Goal: Navigation & Orientation: Find specific page/section

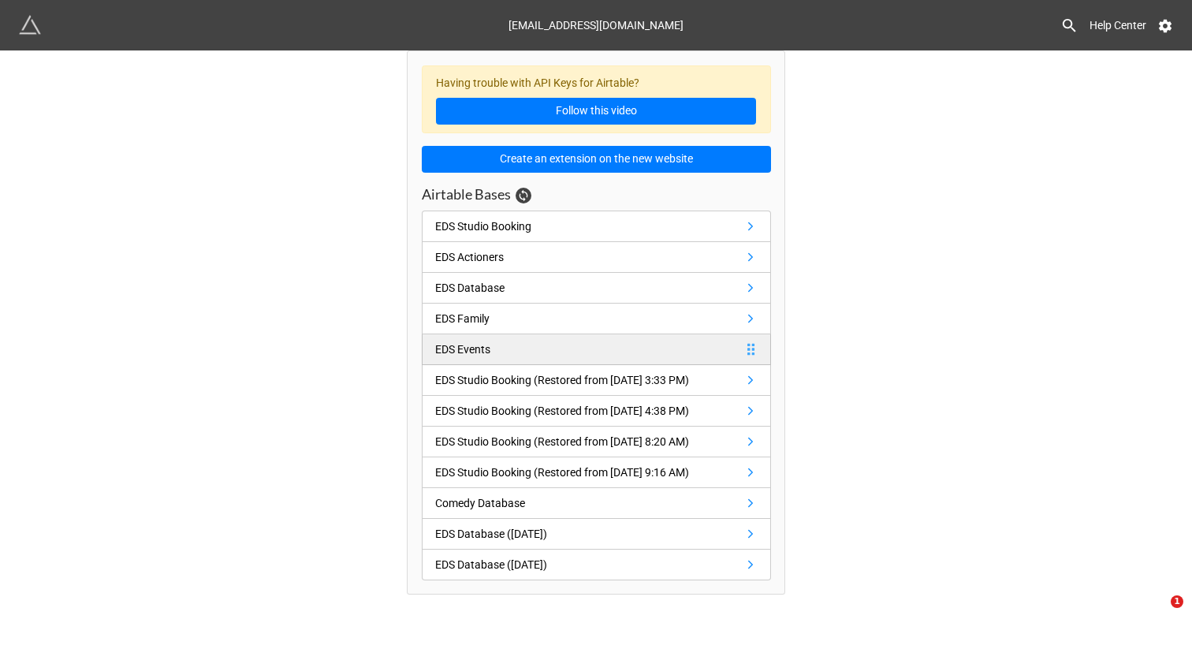
click at [706, 353] on link "EDS Events" at bounding box center [596, 349] width 349 height 31
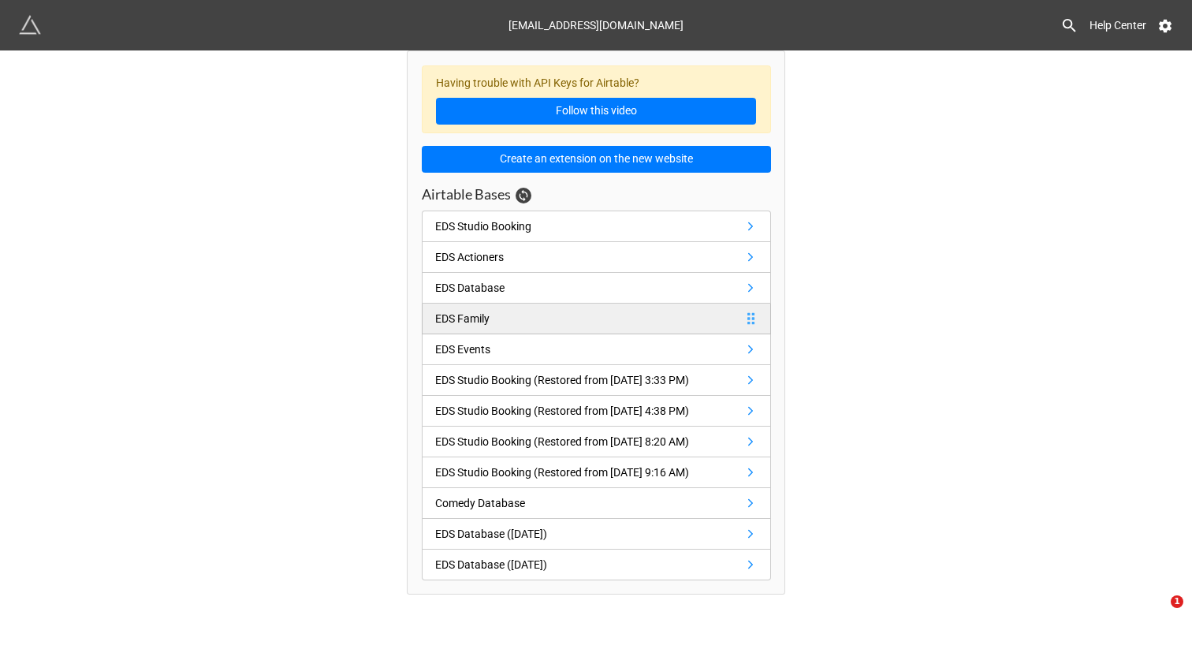
click at [721, 321] on link "EDS Family" at bounding box center [596, 319] width 349 height 31
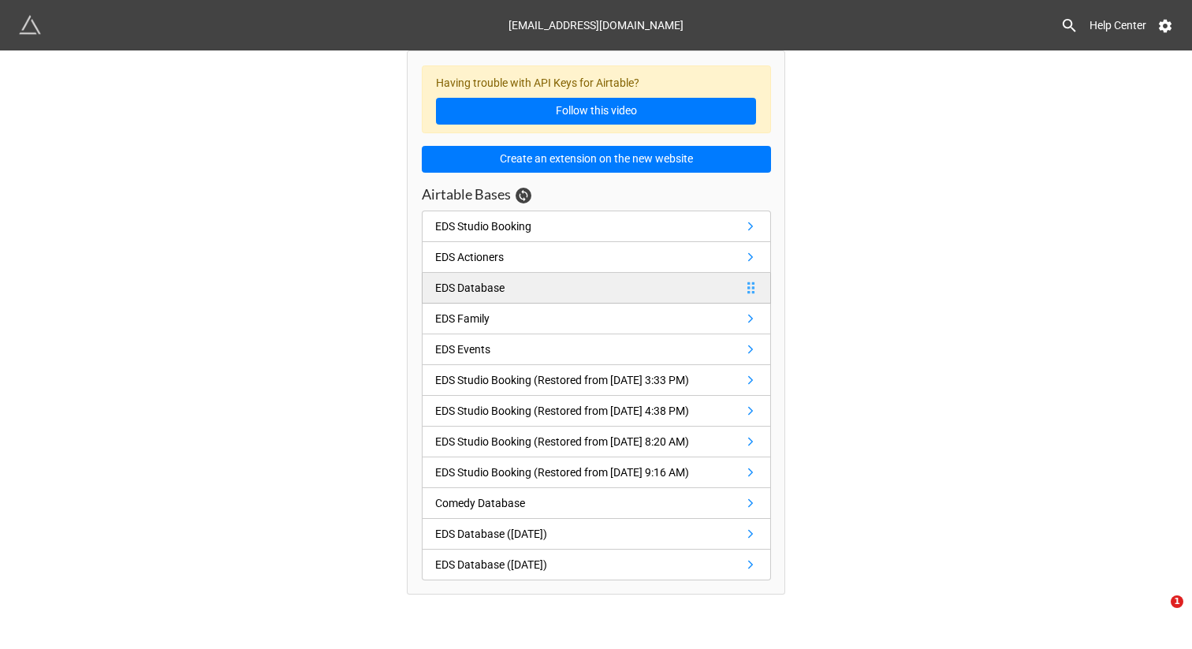
click at [718, 288] on link "EDS Database" at bounding box center [596, 288] width 349 height 31
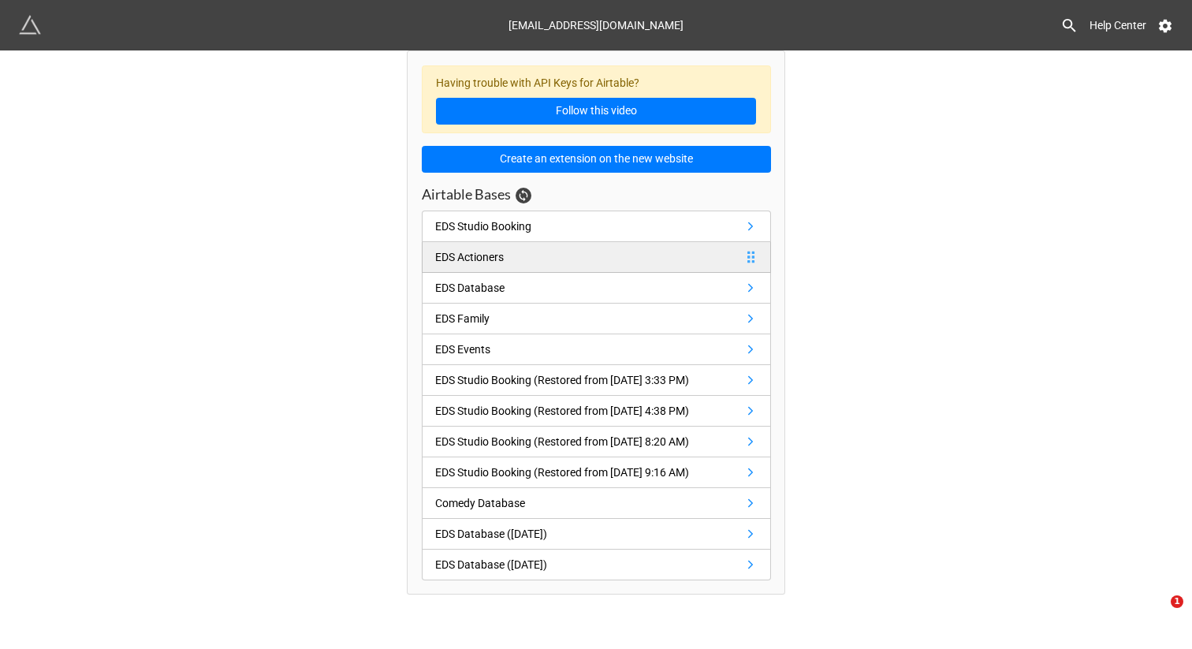
click at [718, 263] on link "EDS Actioners" at bounding box center [596, 257] width 349 height 31
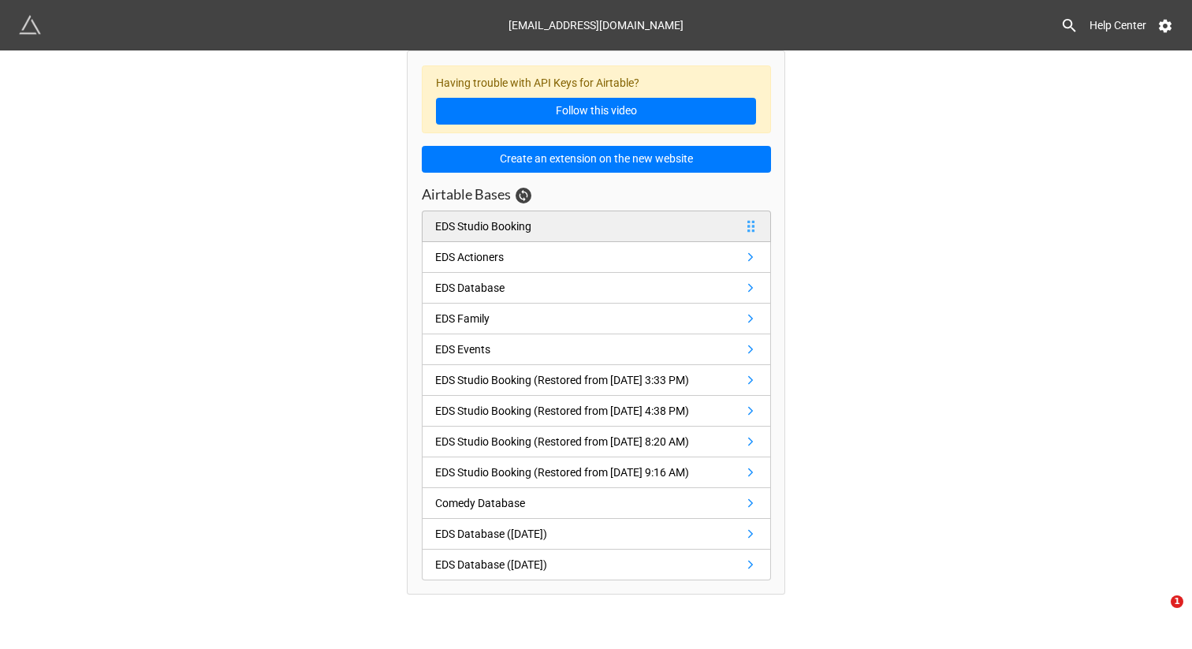
click at [711, 227] on link "EDS Studio Booking" at bounding box center [596, 227] width 349 height 32
click at [513, 192] on div at bounding box center [521, 196] width 21 height 16
click at [524, 192] on icon at bounding box center [523, 195] width 13 height 13
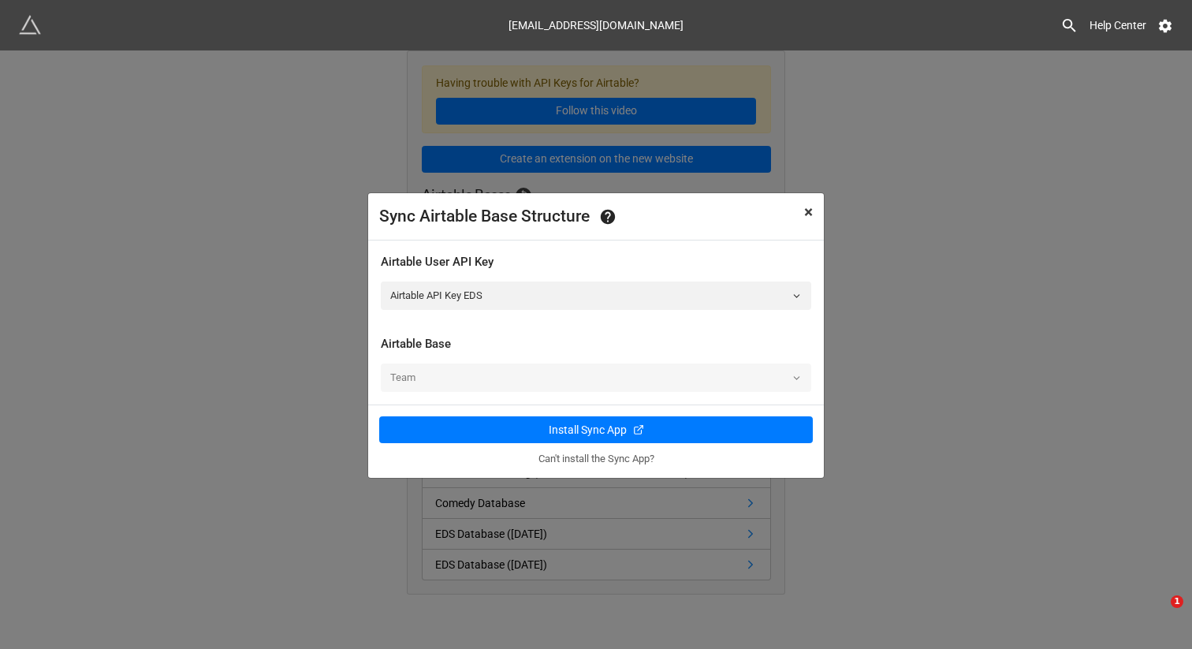
click at [814, 211] on button "× Close" at bounding box center [808, 212] width 31 height 39
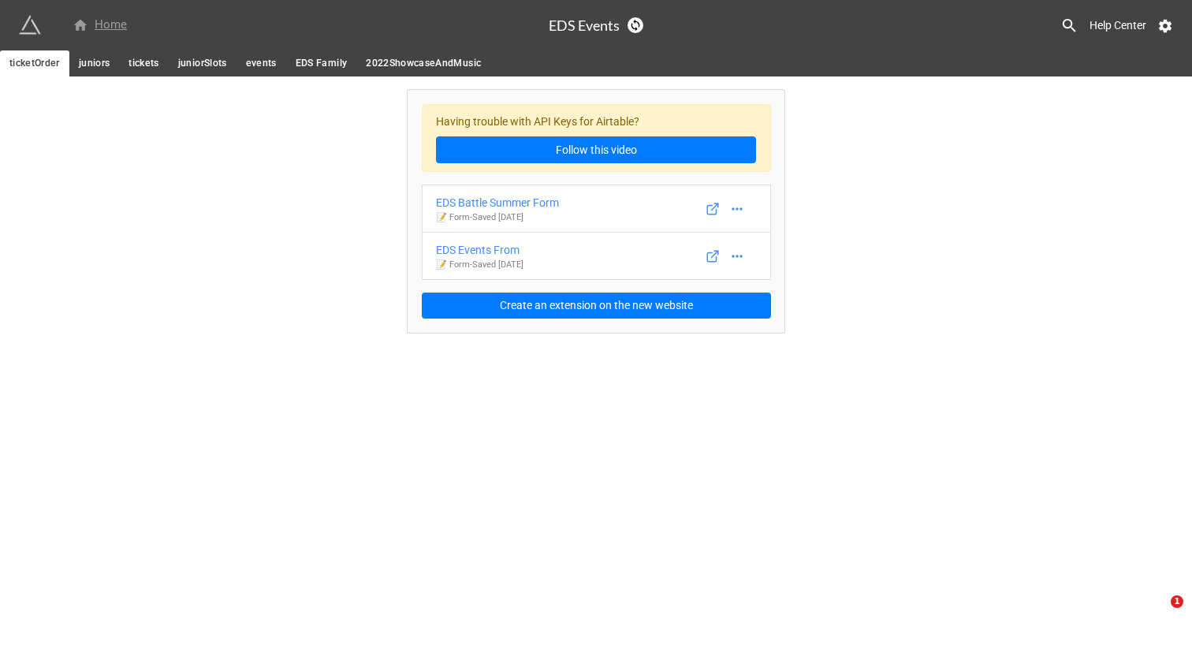
click at [112, 23] on div "Home" at bounding box center [100, 25] width 54 height 19
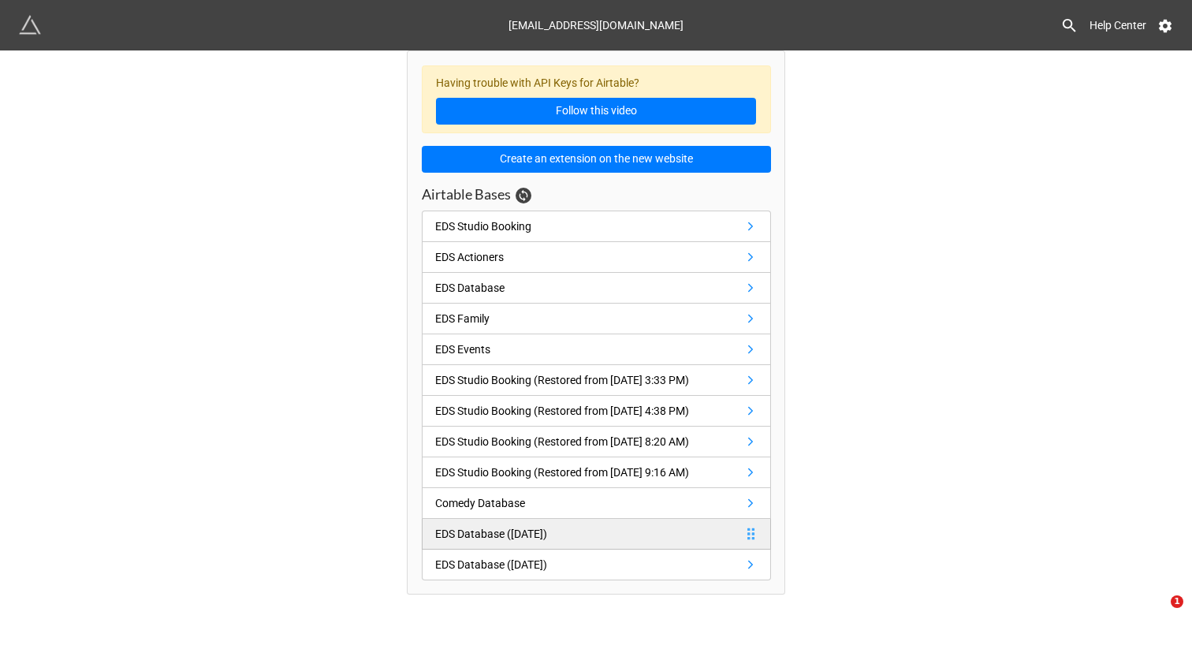
click at [537, 542] on div "EDS Database ([DATE])" at bounding box center [491, 533] width 112 height 17
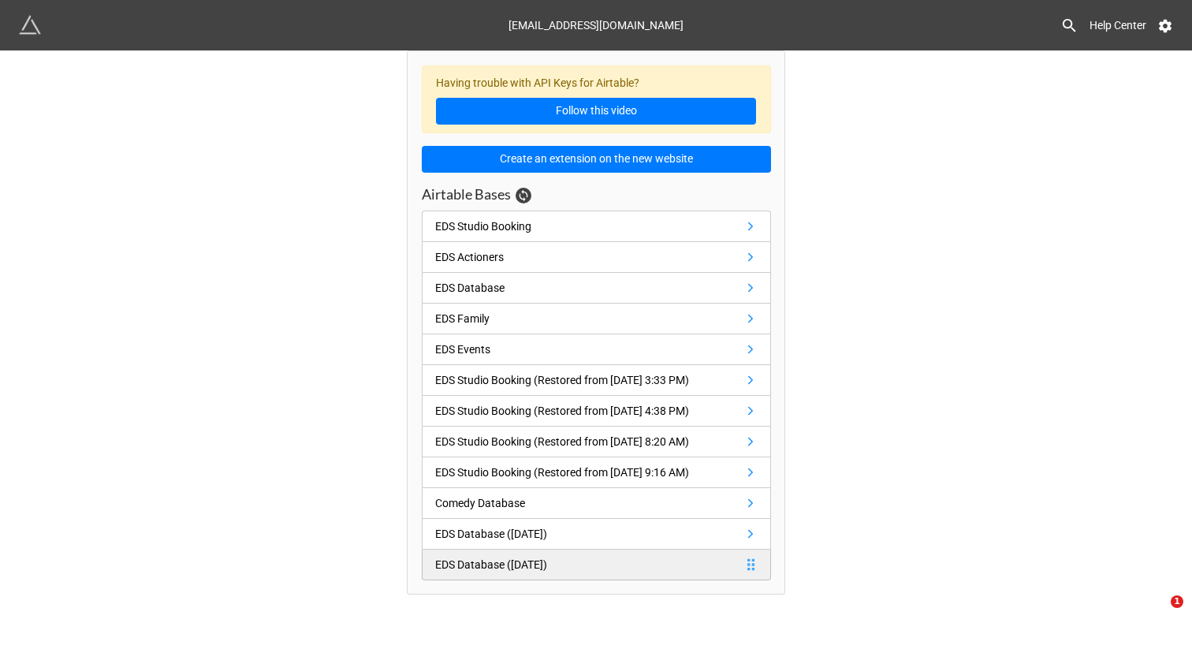
click at [547, 573] on div "EDS Database ([DATE])" at bounding box center [491, 564] width 112 height 17
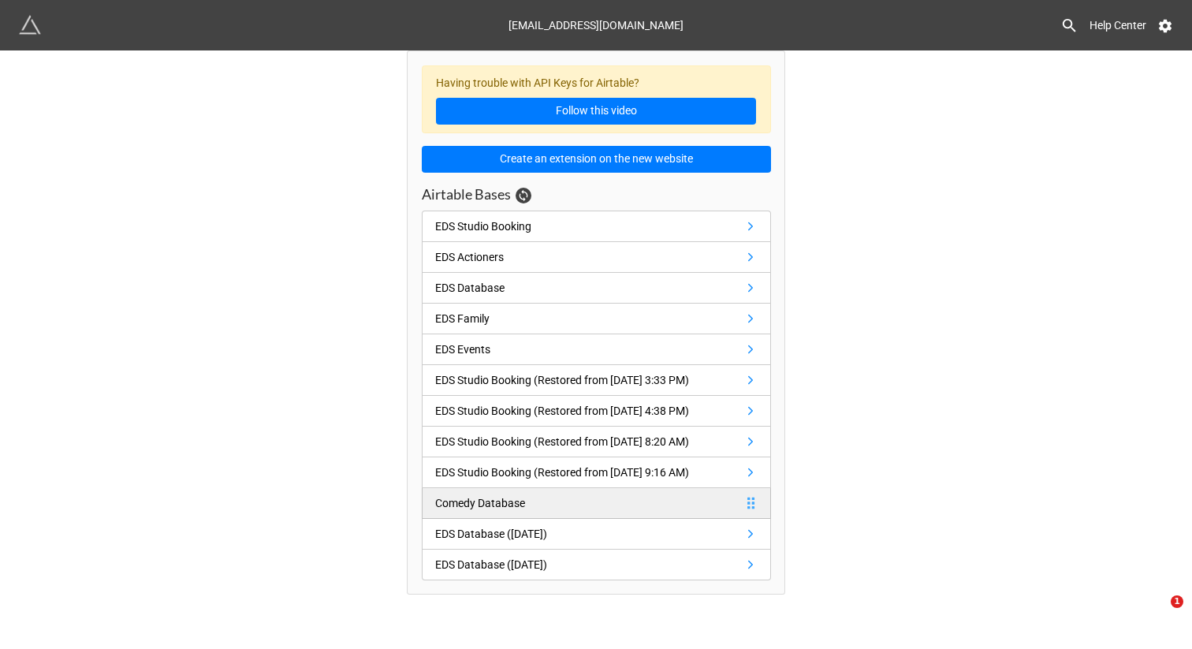
click at [566, 519] on link "Comedy Database" at bounding box center [596, 503] width 349 height 31
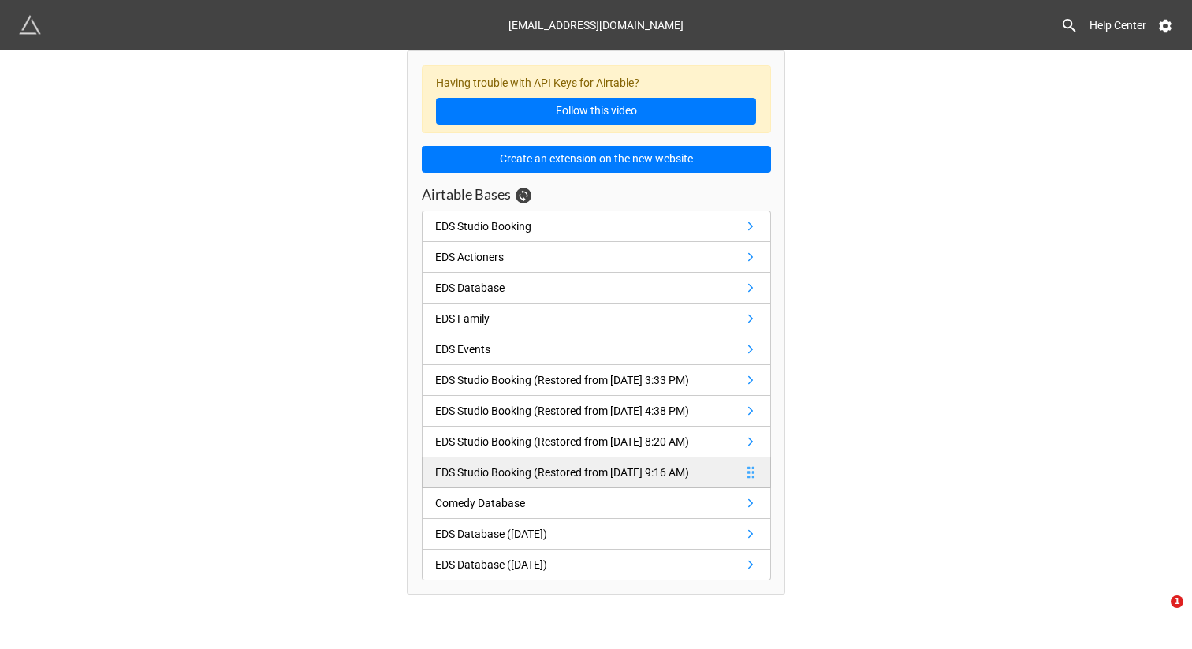
click at [566, 481] on div "EDS Studio Booking (Restored from [DATE] 9:16 AM)" at bounding box center [562, 472] width 254 height 17
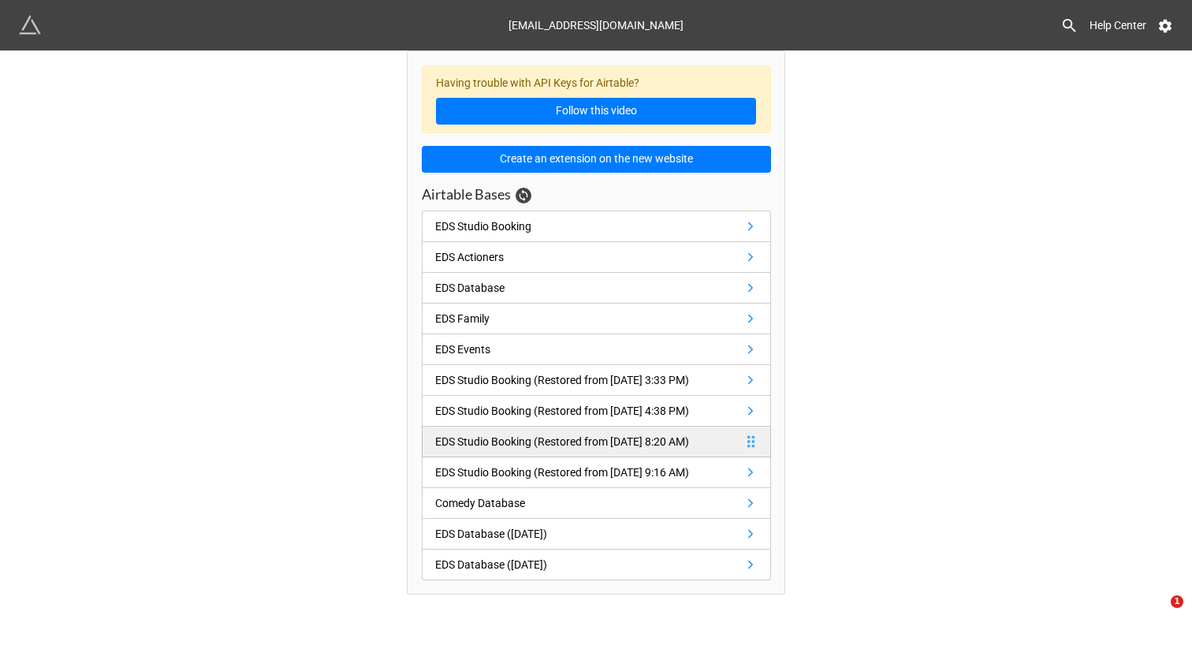
click at [565, 450] on div "EDS Studio Booking (Restored from Oct 8, 2021 8:20 AM)" at bounding box center [562, 441] width 254 height 17
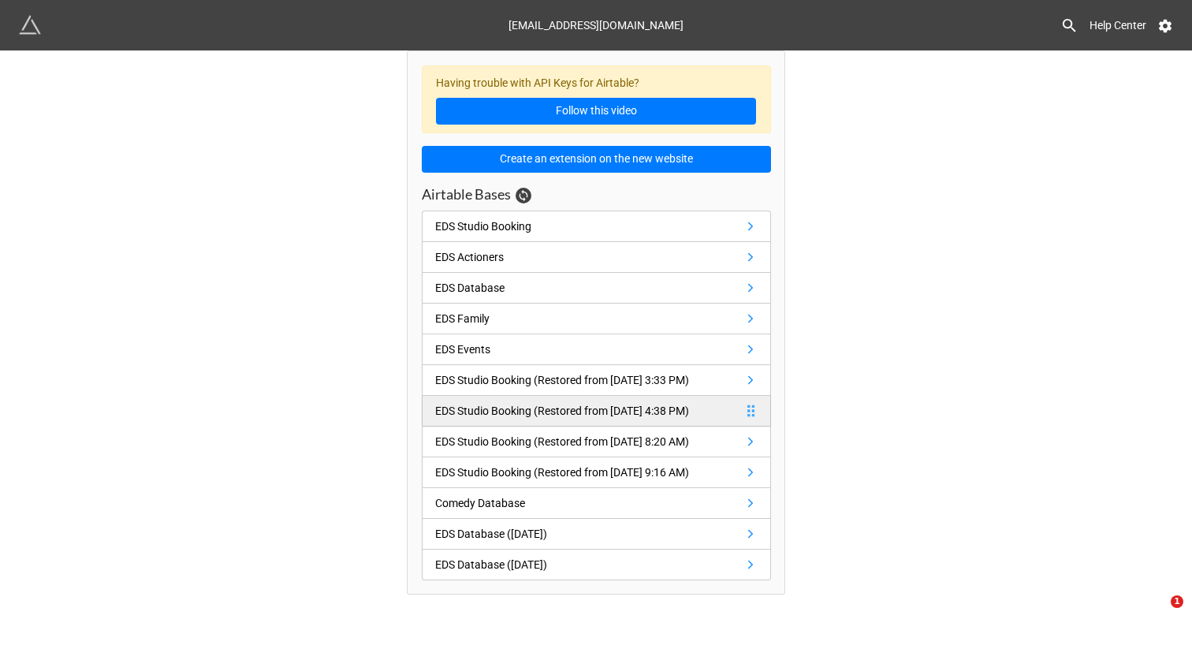
click at [560, 419] on div "EDS Studio Booking (Restored from Nov 18, 2021 4:38 PM)" at bounding box center [562, 410] width 254 height 17
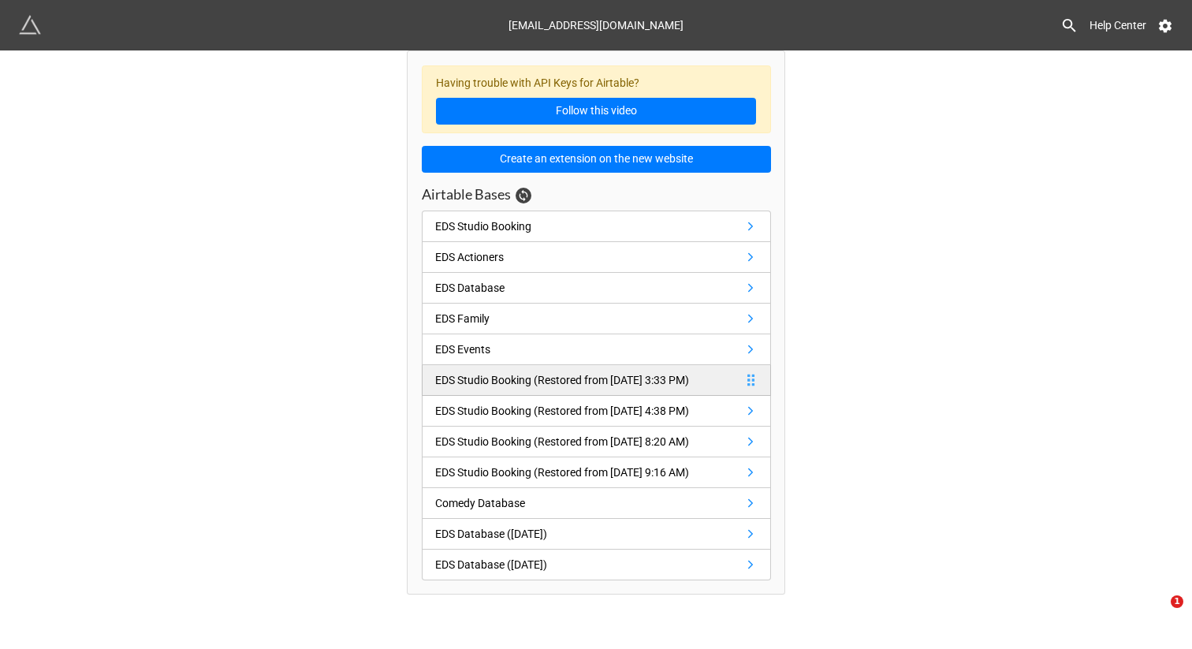
click at [560, 384] on div "EDS Studio Booking (Restored from Nov 14, 2021 3:33 PM)" at bounding box center [562, 379] width 254 height 17
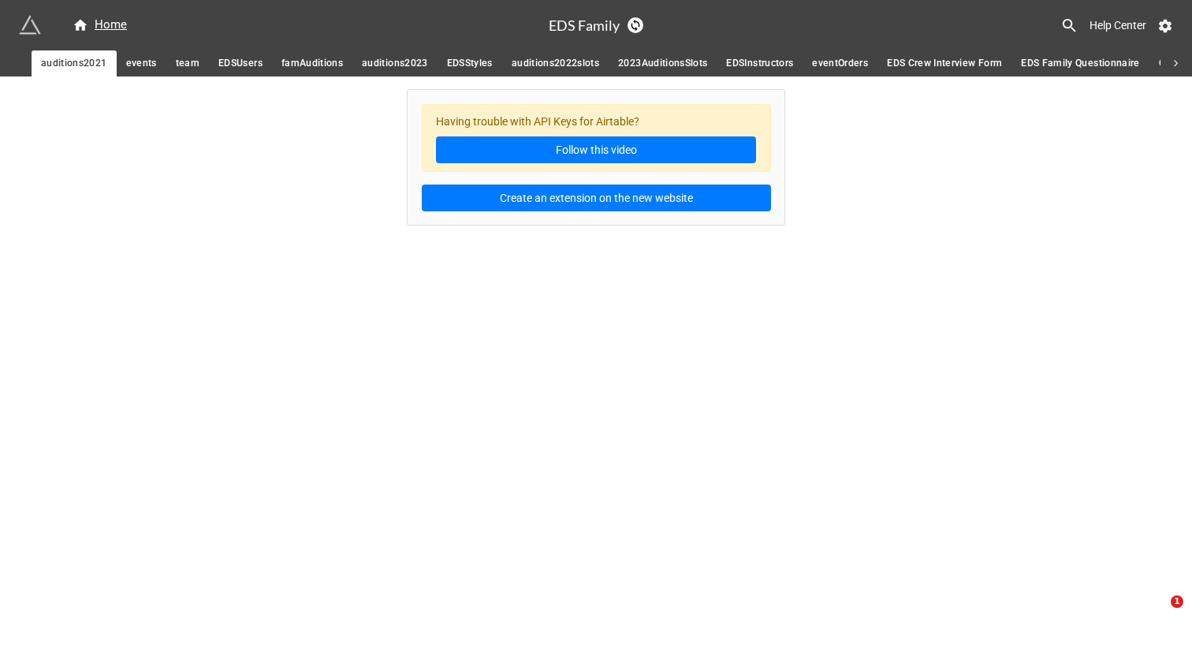
click at [151, 69] on span "events" at bounding box center [141, 63] width 31 height 17
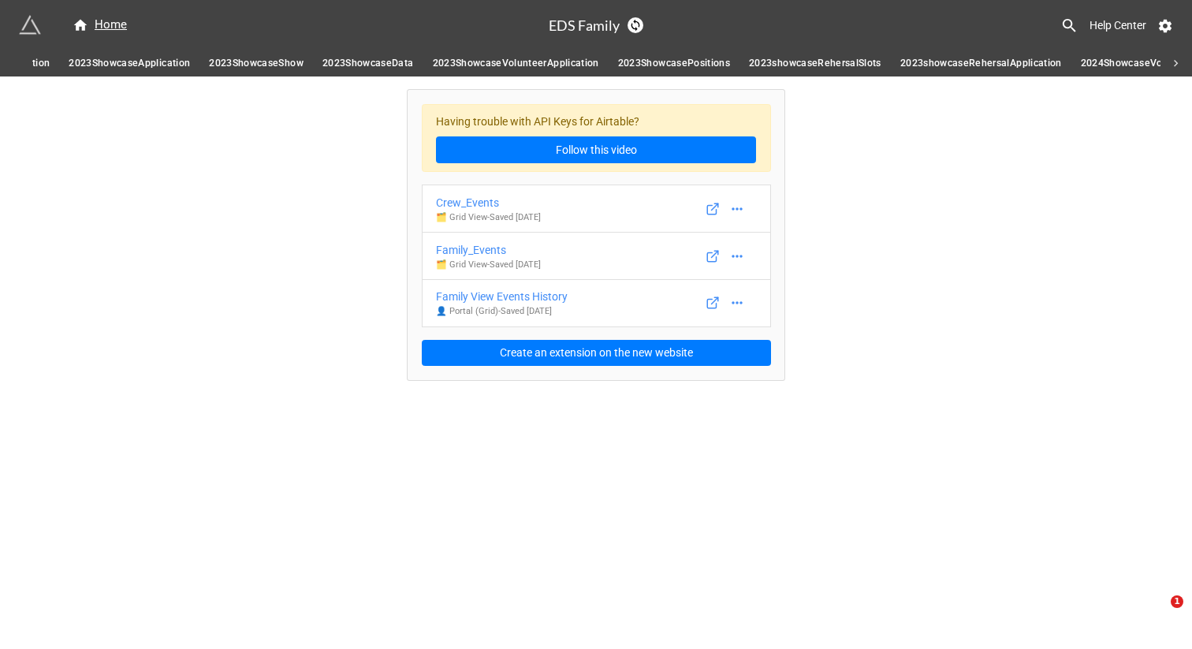
scroll to position [0, 1690]
click at [130, 61] on span "2023ShowcaseShow" at bounding box center [167, 63] width 95 height 17
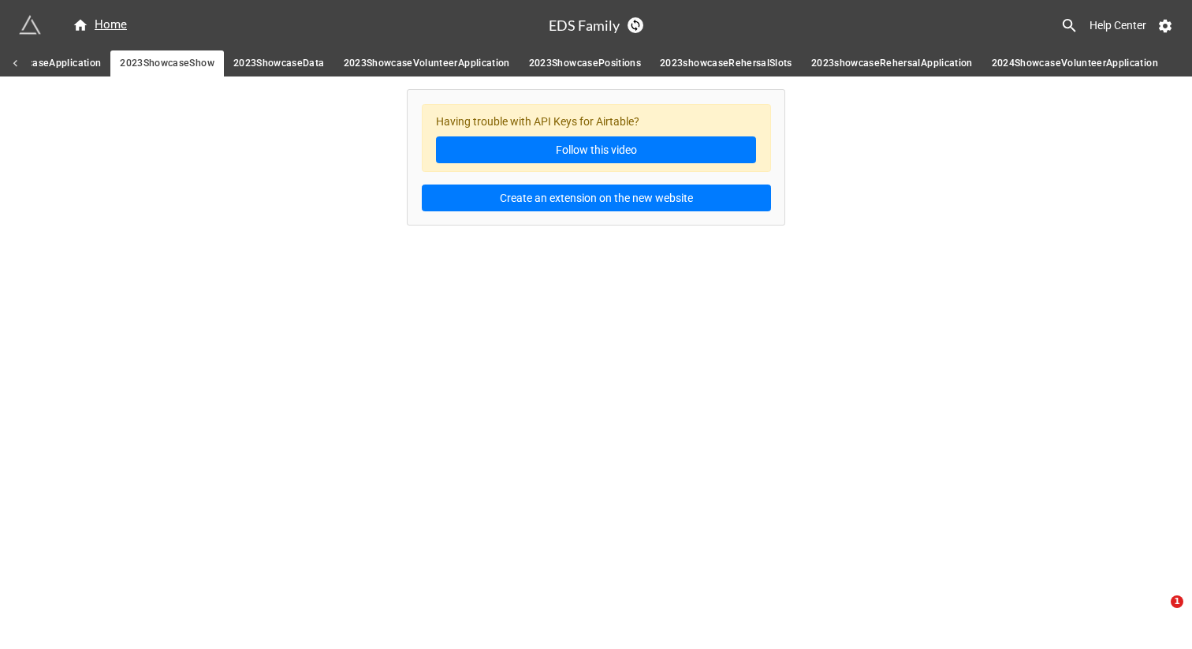
click at [60, 66] on span "2023ShowcaseApplication" at bounding box center [39, 63] width 121 height 17
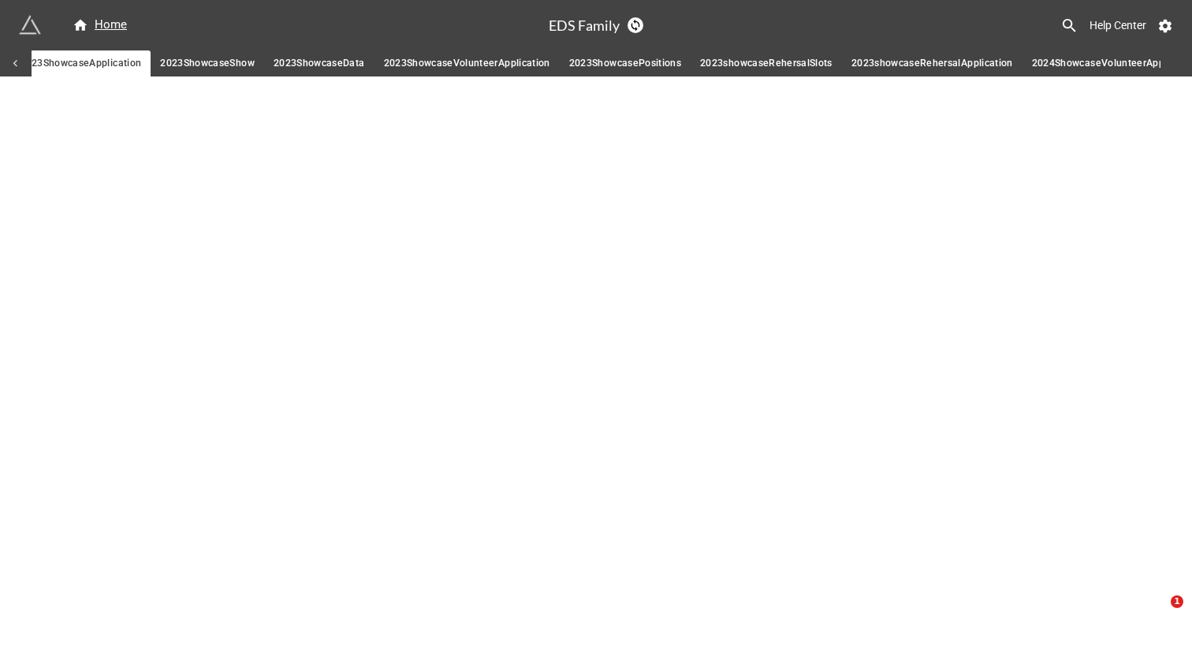
scroll to position [0, 1625]
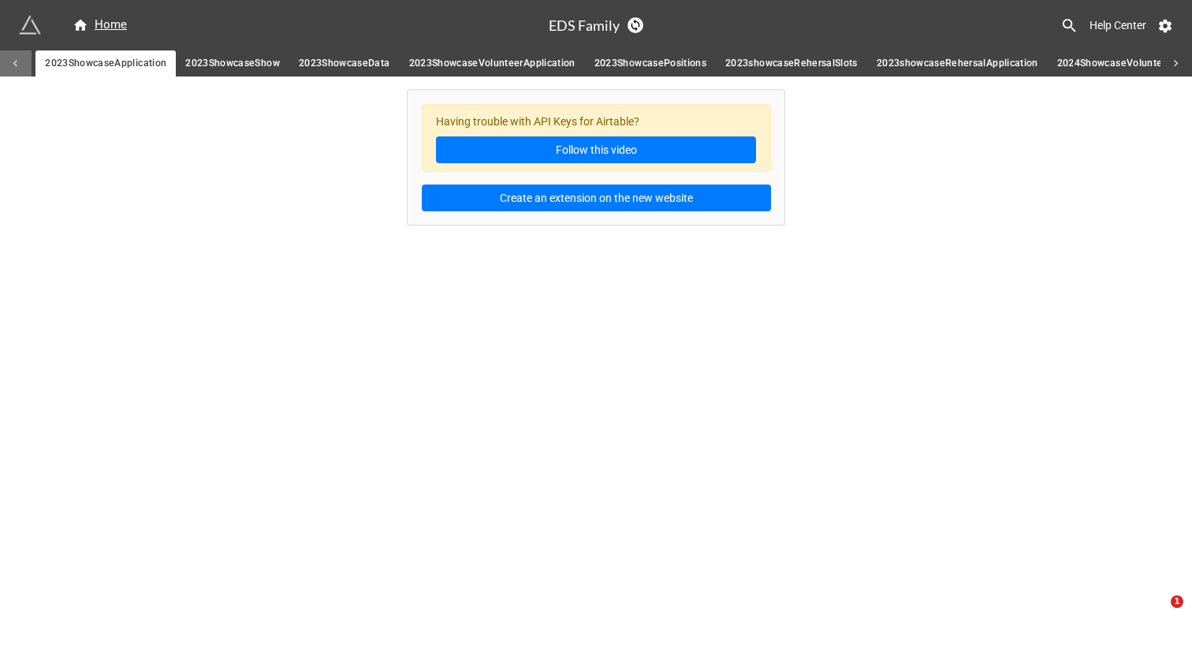
click at [17, 65] on icon at bounding box center [15, 63] width 4 height 7
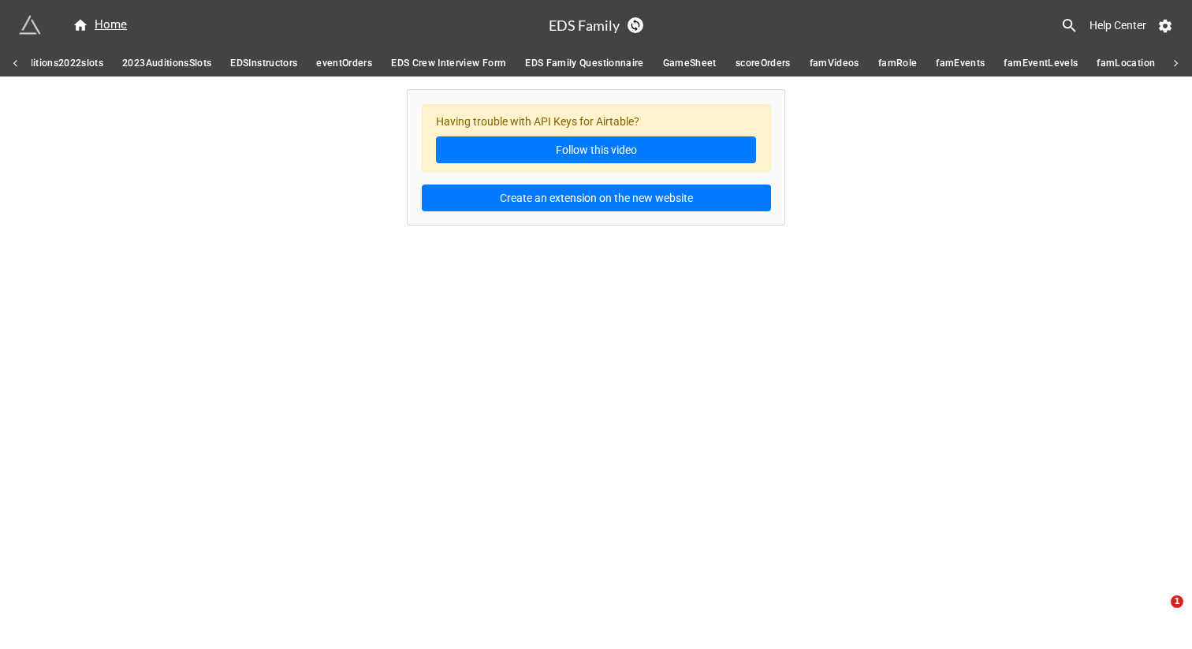
click at [84, 63] on span "auditions2022slots" at bounding box center [60, 63] width 88 height 17
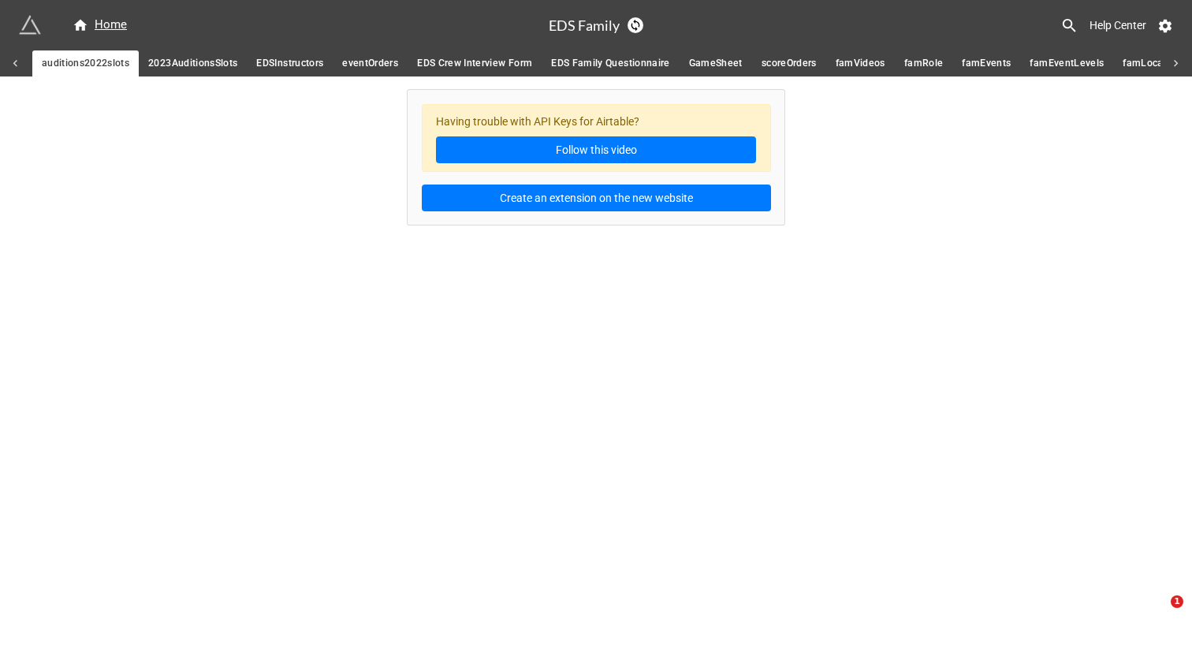
scroll to position [0, 469]
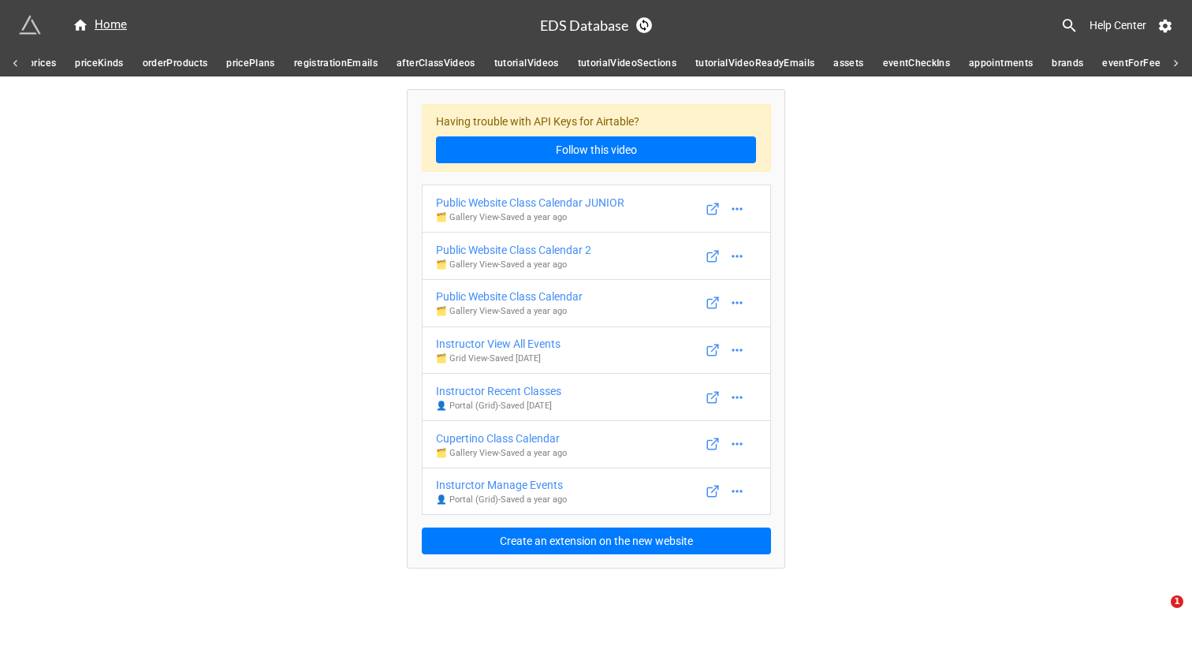
scroll to position [0, 1493]
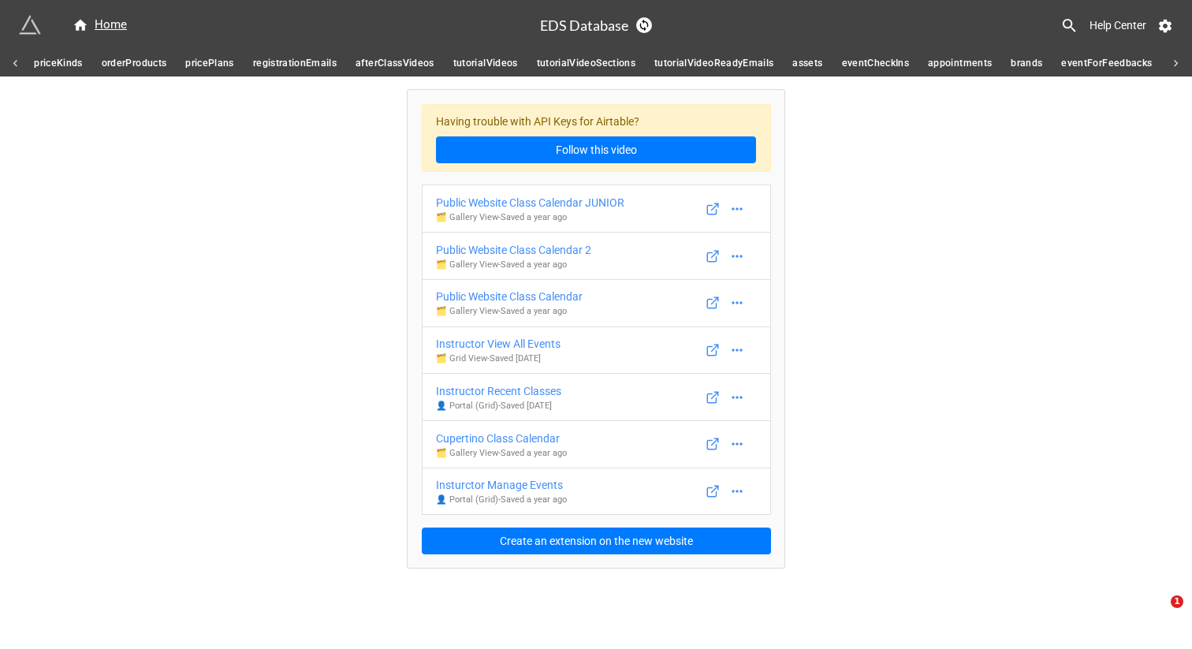
click at [736, 66] on span "tutorialVideoReadyEmails" at bounding box center [713, 63] width 119 height 17
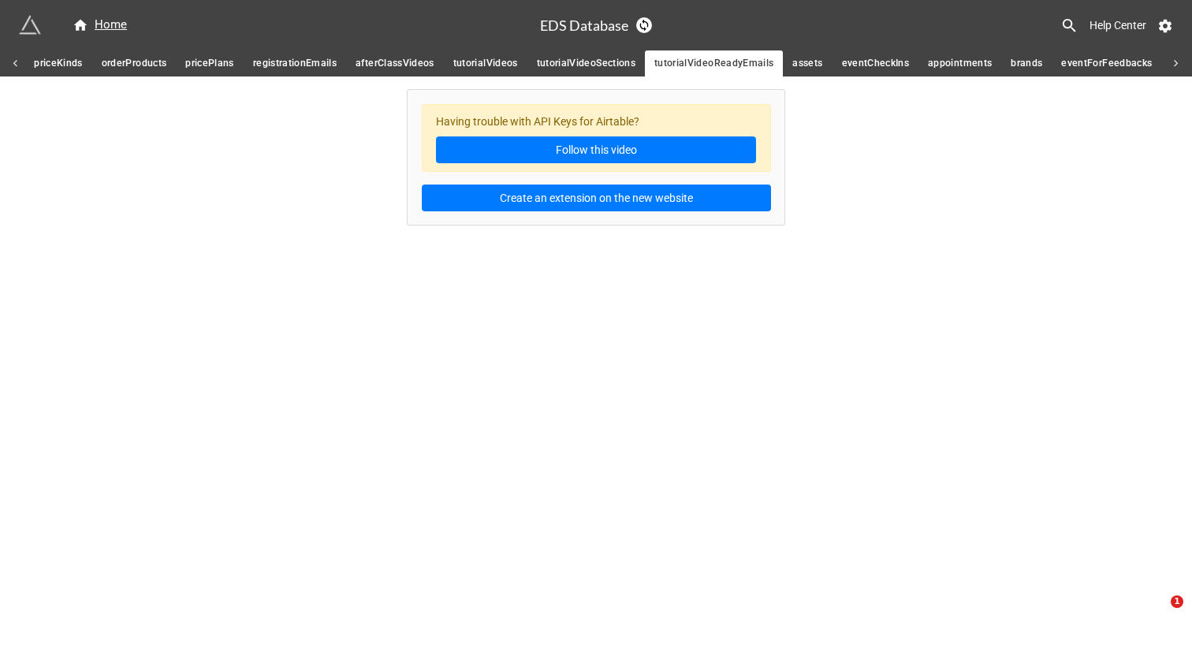
click at [582, 68] on span "tutorialVideoSections" at bounding box center [586, 63] width 99 height 17
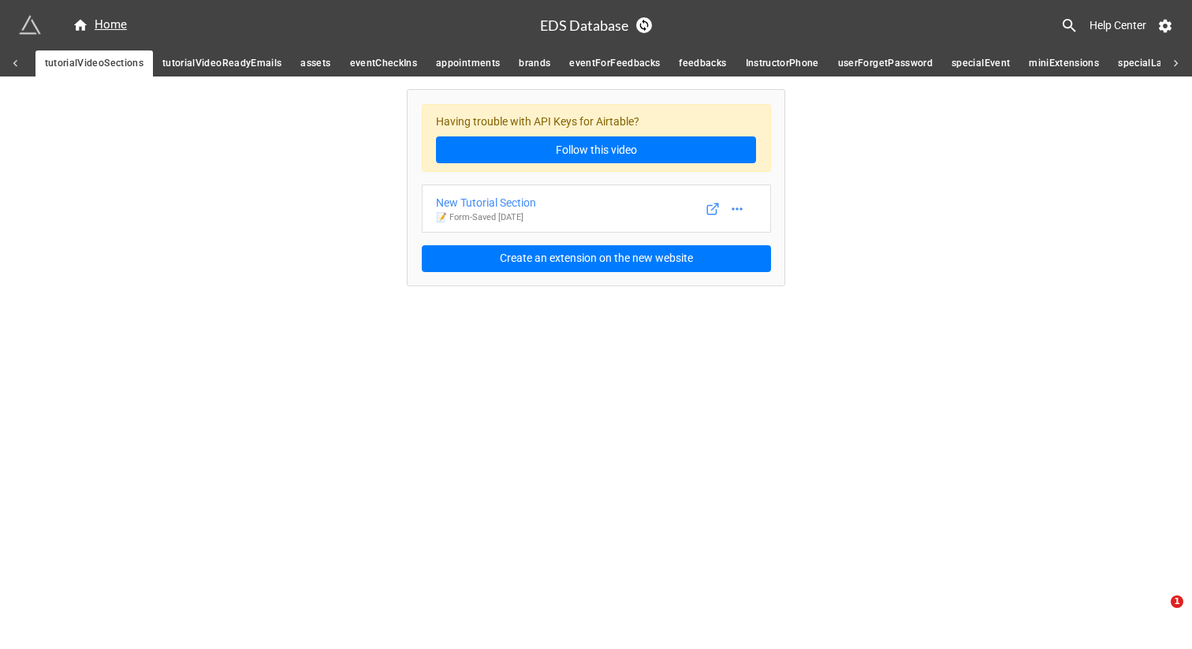
scroll to position [0, 2005]
click at [1060, 70] on span "miniExtensions" at bounding box center [1043, 63] width 70 height 17
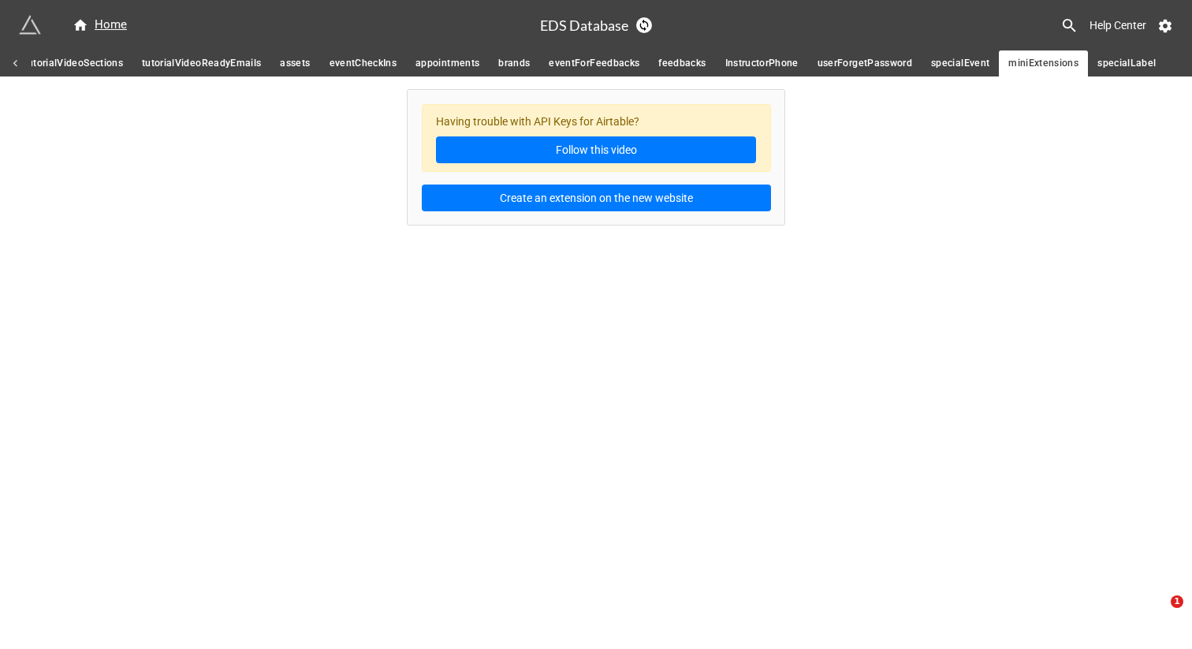
click at [1106, 65] on span "specialLabel" at bounding box center [1127, 63] width 58 height 17
click at [945, 65] on span "specialEvent" at bounding box center [960, 63] width 58 height 17
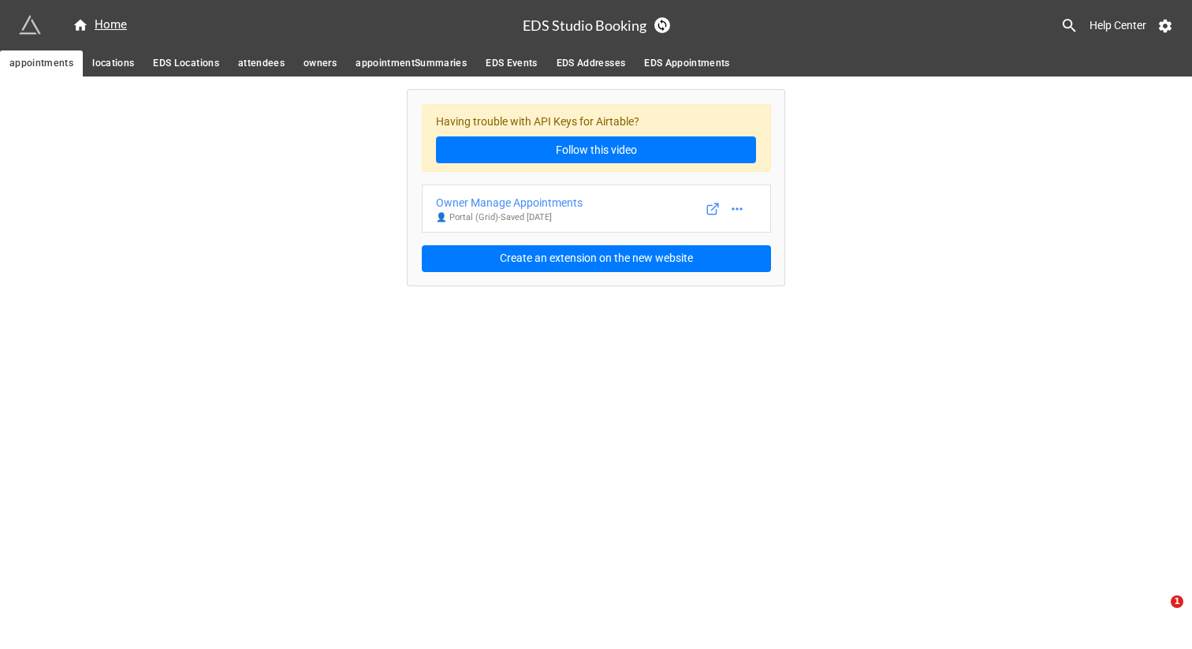
click at [698, 64] on span "EDS Appointments" at bounding box center [687, 63] width 86 height 17
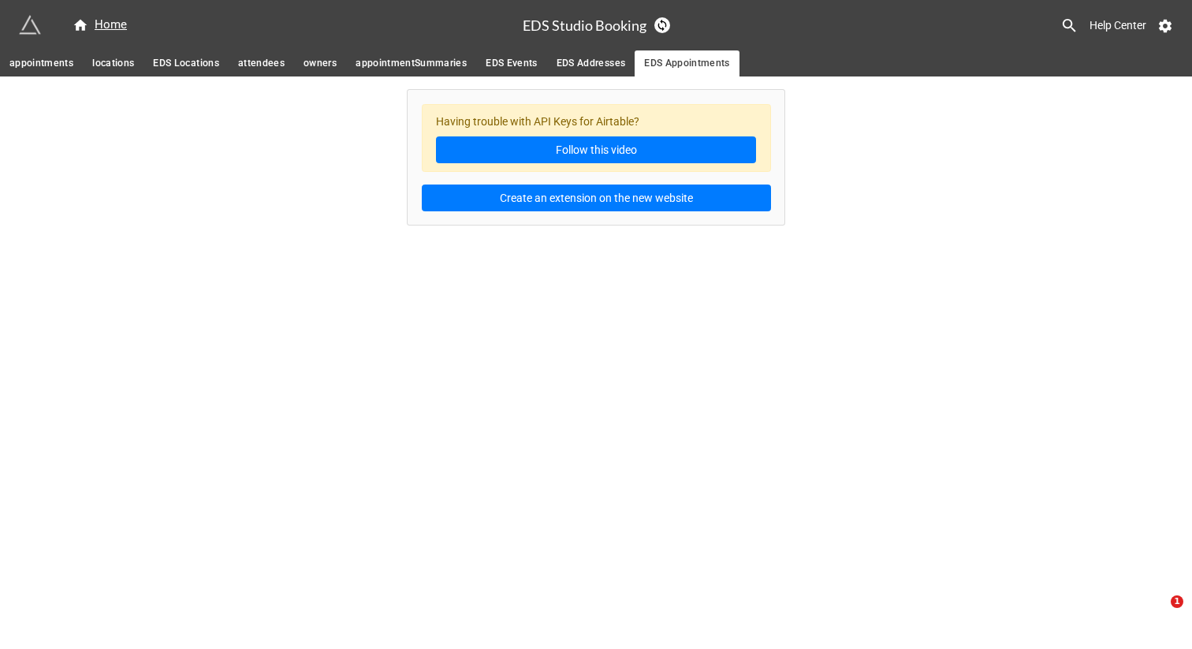
click at [578, 61] on span "EDS Addresses" at bounding box center [591, 63] width 69 height 17
click at [516, 62] on span "EDS Events" at bounding box center [512, 63] width 52 height 17
click at [445, 62] on span "appointmentSummaries" at bounding box center [411, 63] width 111 height 17
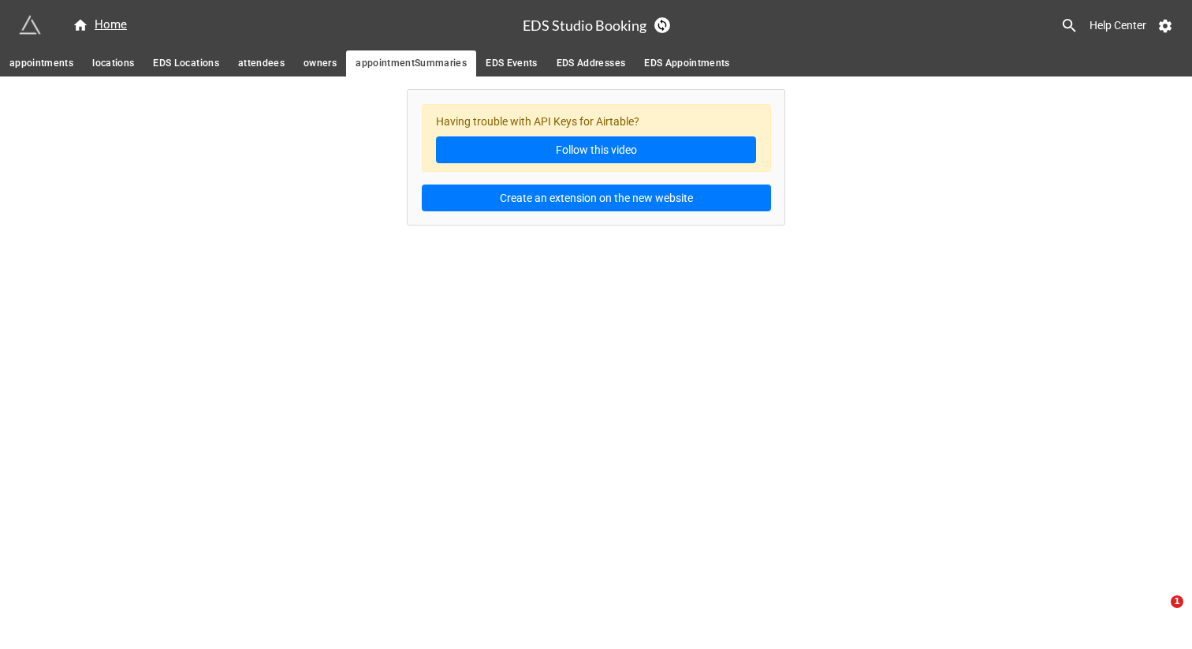
click at [309, 68] on span "owners" at bounding box center [320, 63] width 33 height 17
click at [256, 68] on span "attendees" at bounding box center [261, 63] width 47 height 17
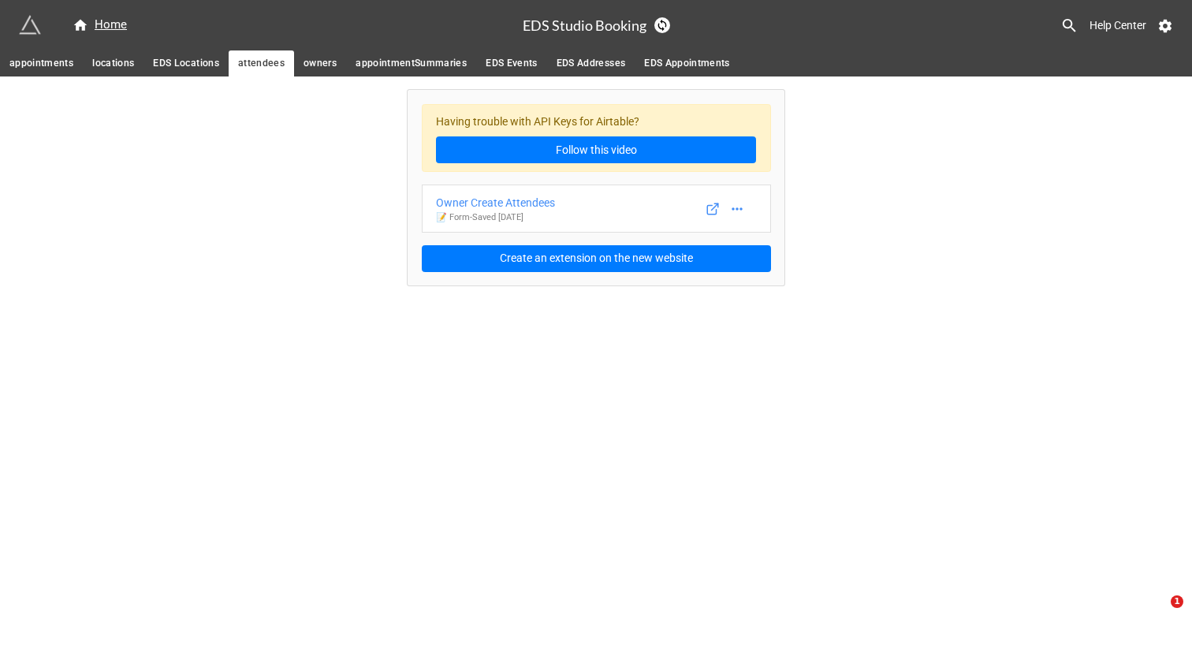
click at [196, 69] on span "EDS Locations" at bounding box center [186, 63] width 66 height 17
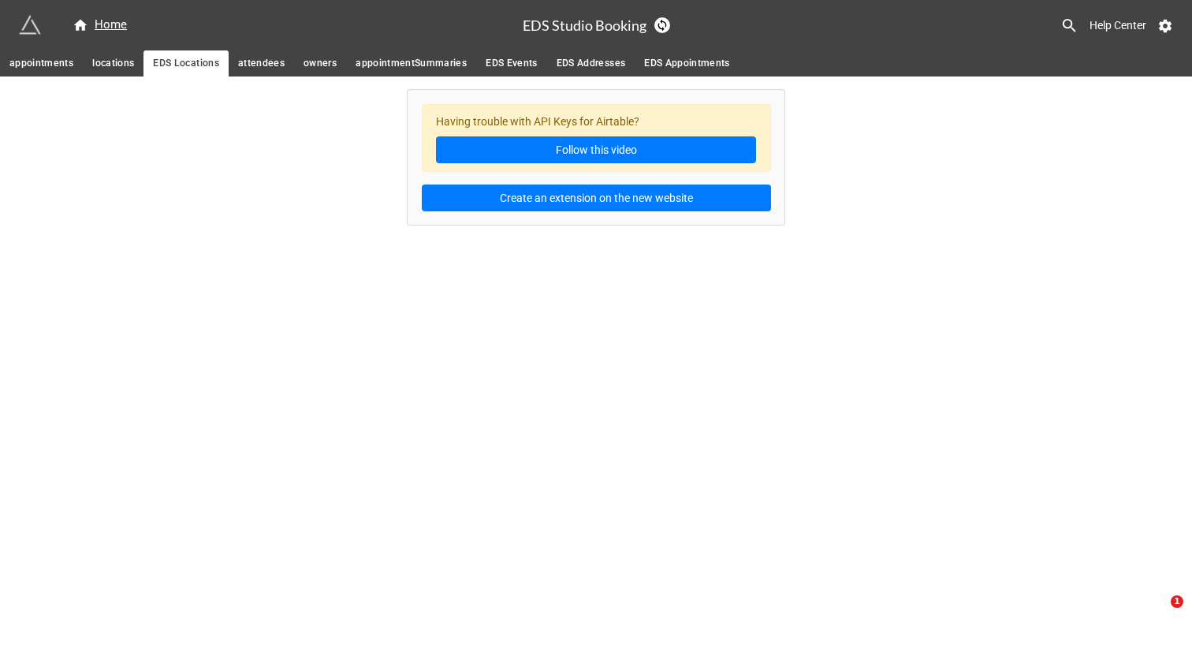
click at [248, 61] on span "attendees" at bounding box center [261, 63] width 47 height 17
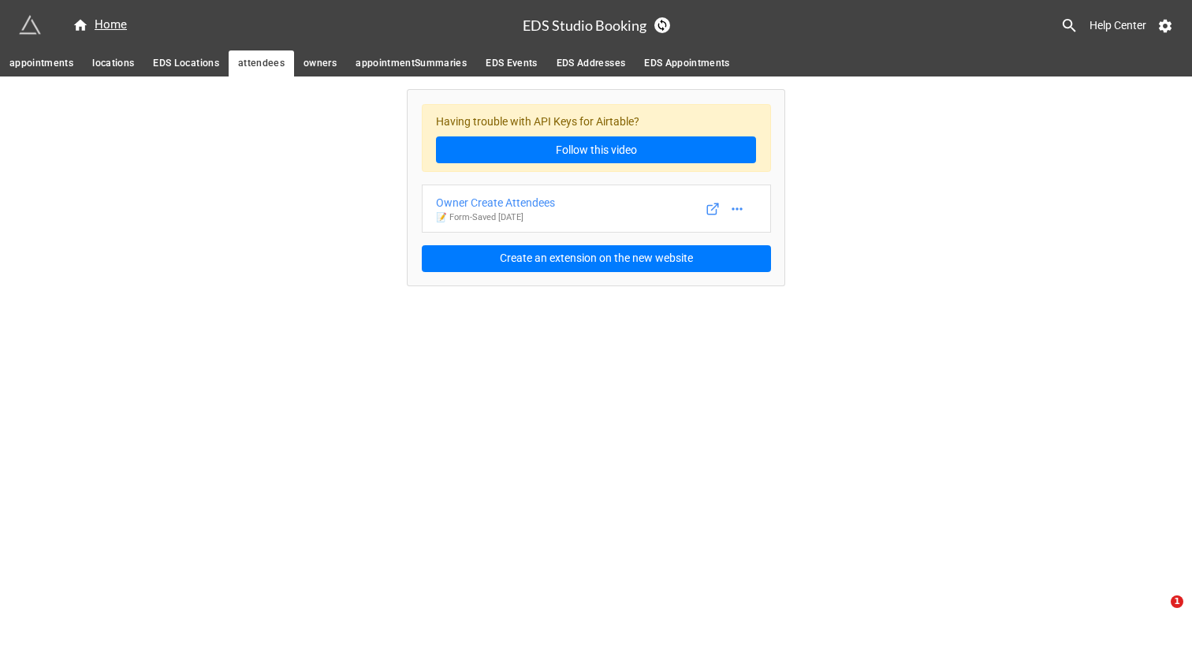
click at [98, 54] on link "locations" at bounding box center [113, 63] width 61 height 26
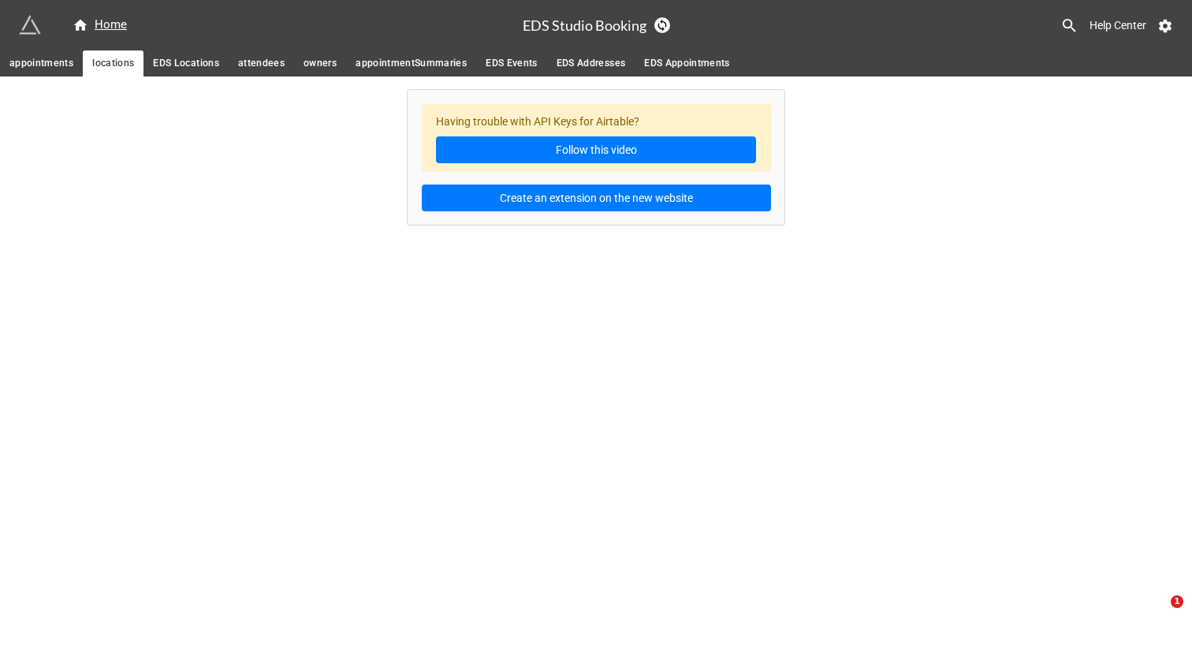
click at [45, 62] on span "appointments" at bounding box center [41, 63] width 64 height 17
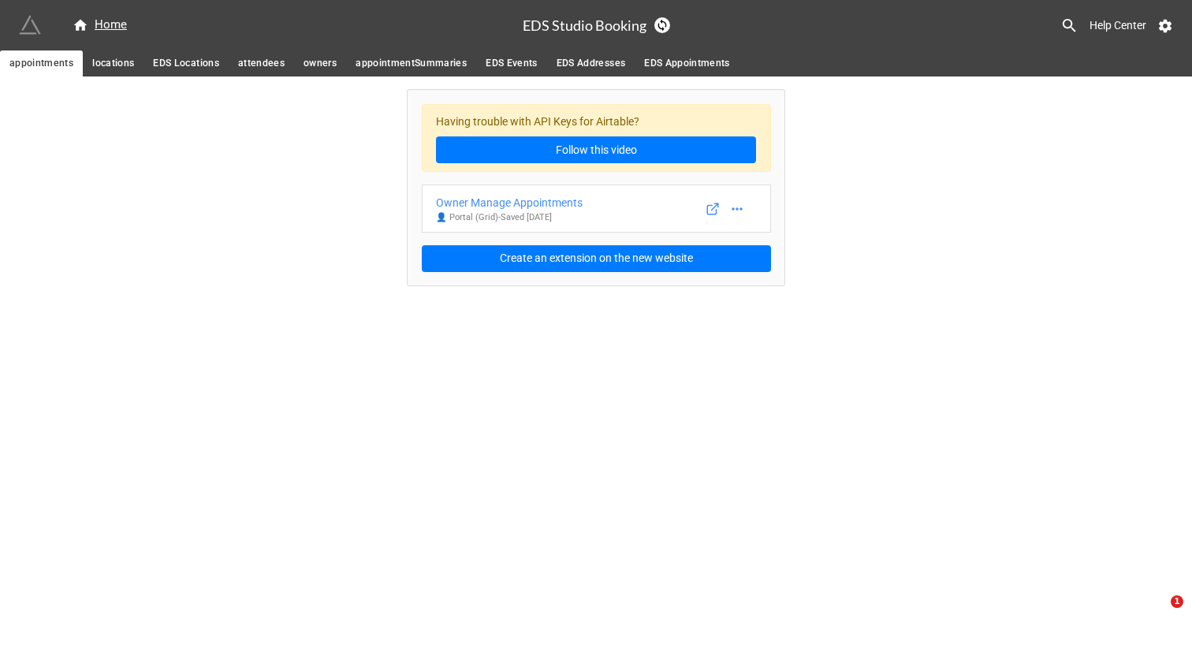
click at [29, 21] on img at bounding box center [30, 25] width 22 height 22
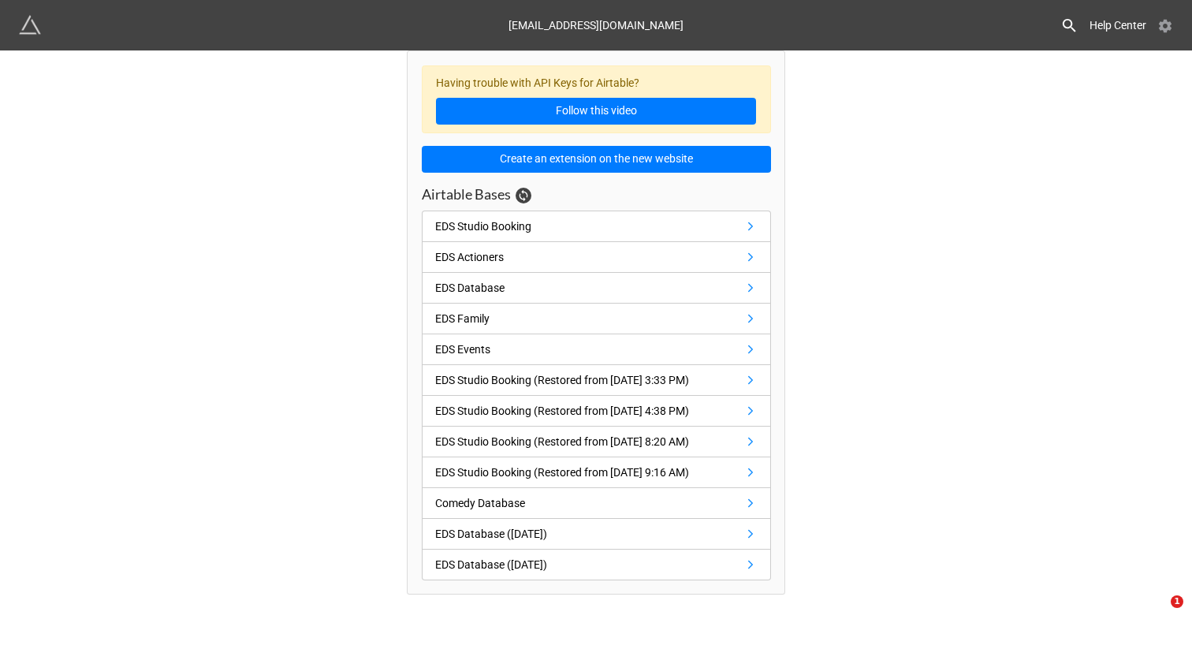
click at [1167, 30] on icon at bounding box center [1165, 26] width 13 height 13
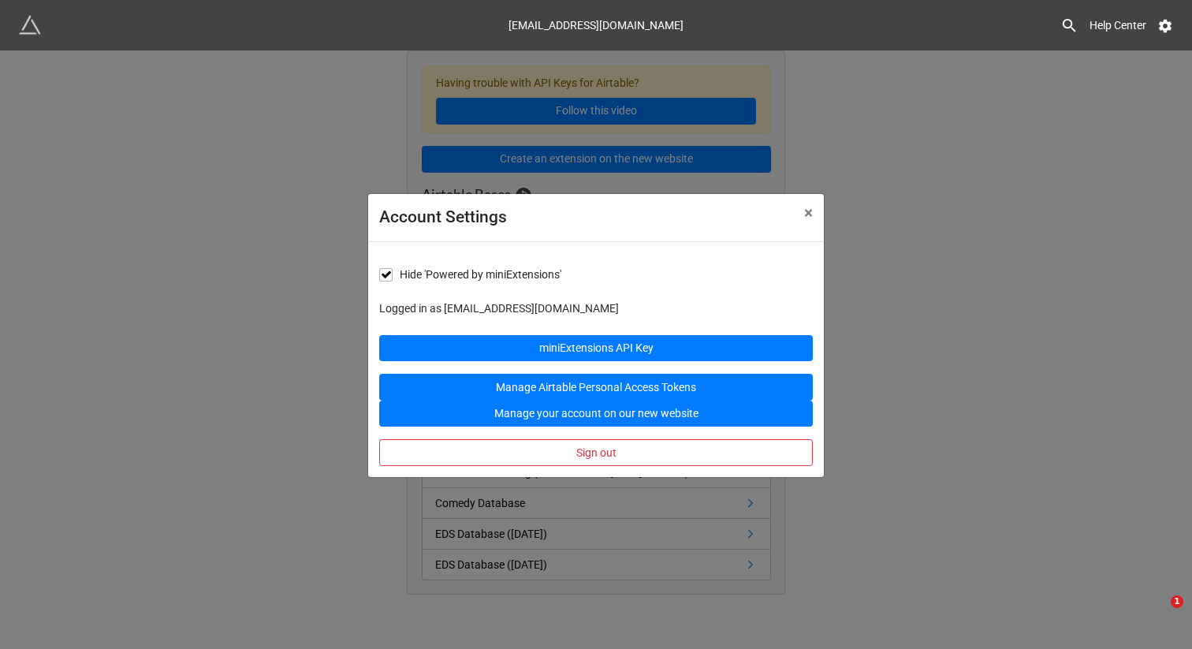
click at [959, 295] on div "Account Settings × Close Hide 'Powered by miniExtensions' Logged in as miniexte…" at bounding box center [596, 374] width 1192 height 649
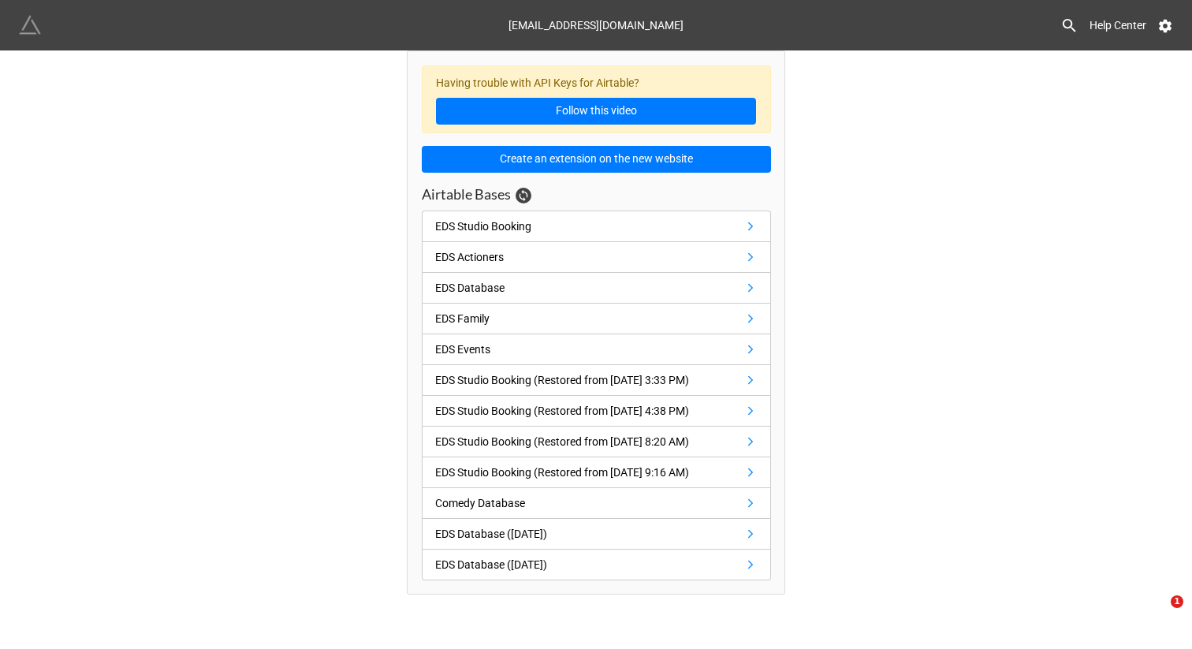
click at [32, 32] on img at bounding box center [30, 25] width 22 height 22
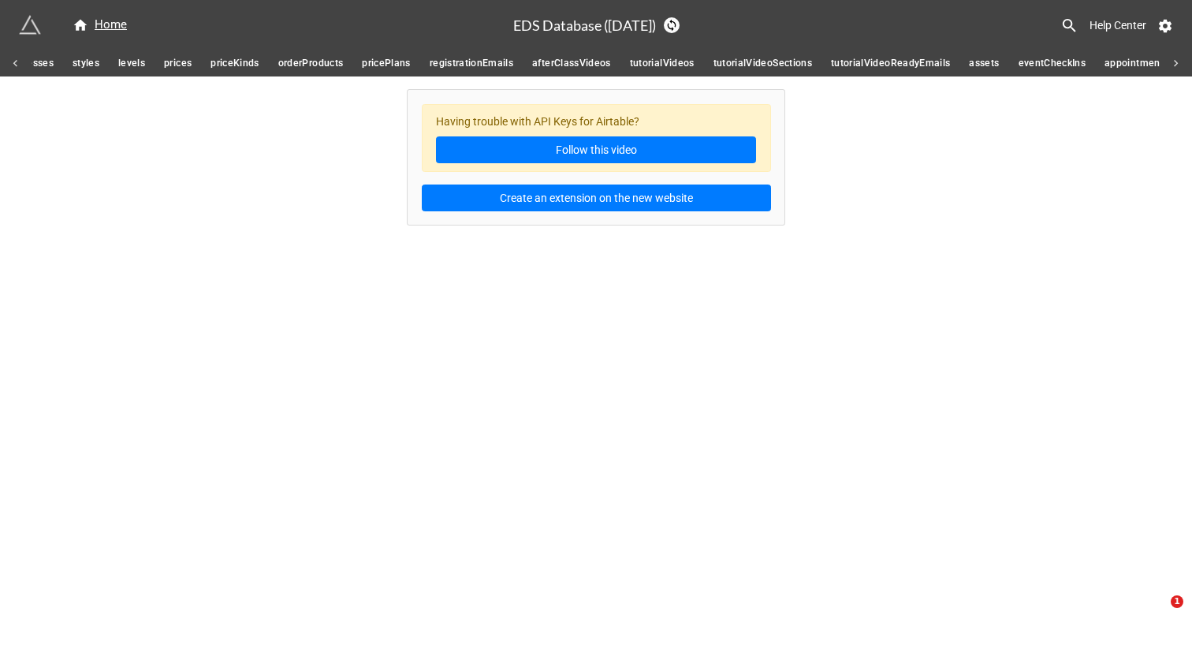
scroll to position [0, 1556]
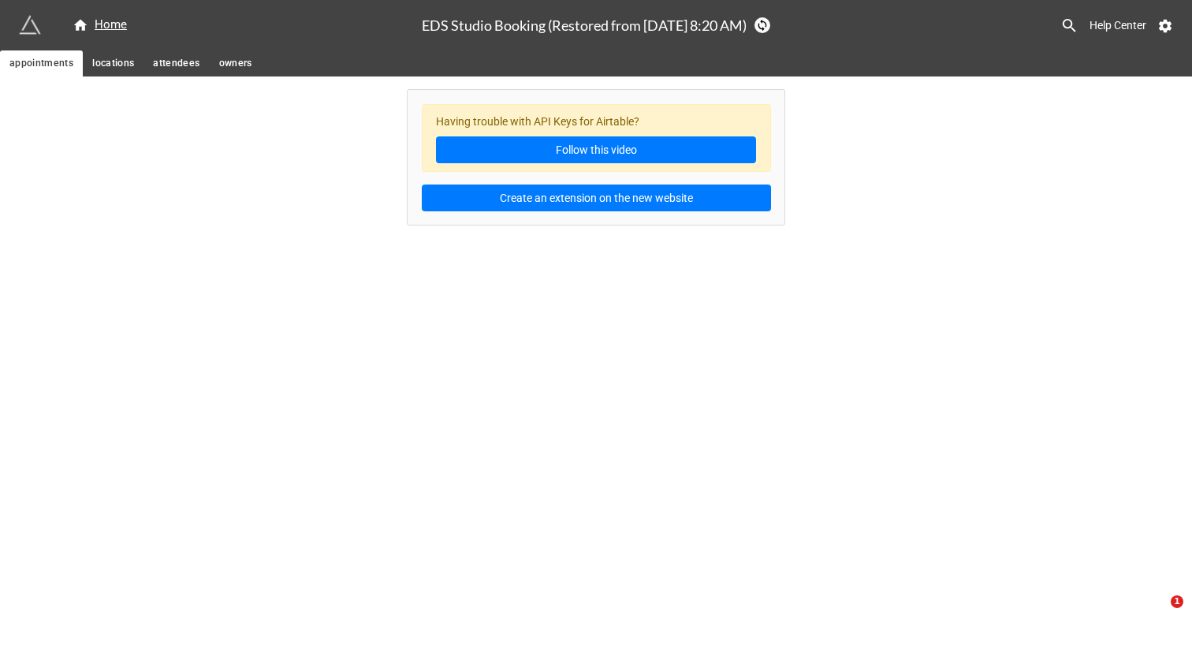
click at [105, 65] on span "locations" at bounding box center [113, 63] width 42 height 17
click at [162, 69] on span "attendees" at bounding box center [176, 63] width 47 height 17
click at [229, 69] on span "owners" at bounding box center [235, 63] width 33 height 17
click at [110, 53] on link "locations" at bounding box center [113, 63] width 61 height 26
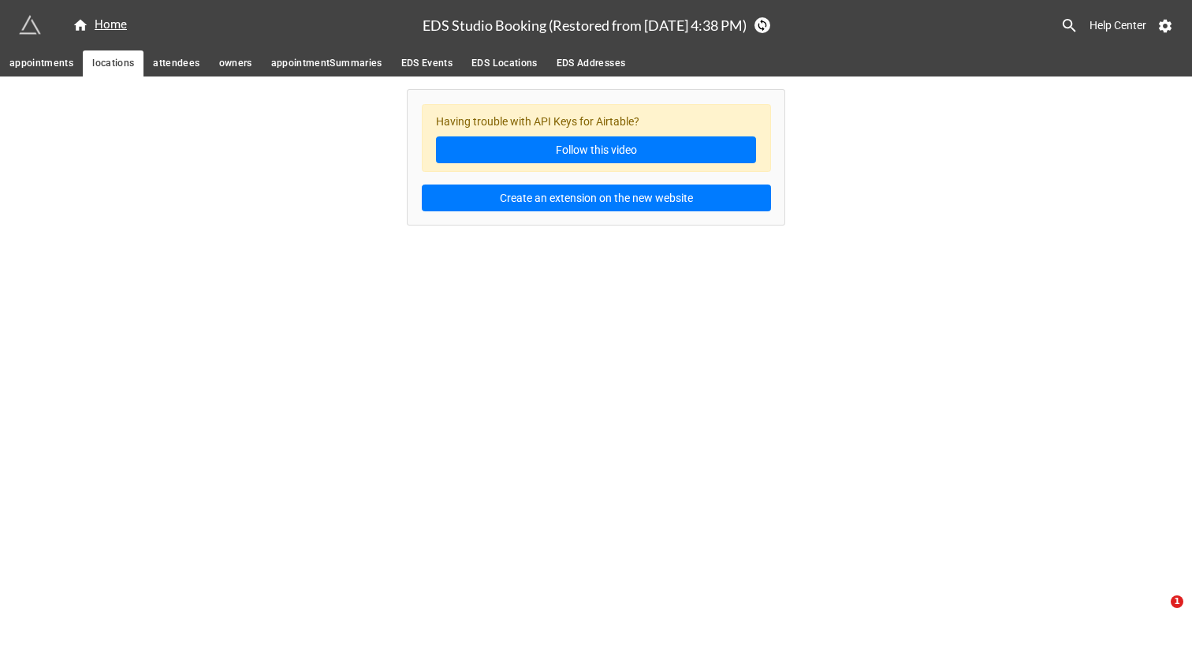
click at [158, 63] on span "attendees" at bounding box center [176, 63] width 47 height 17
click at [239, 73] on link "owners" at bounding box center [236, 63] width 52 height 26
click at [330, 62] on span "appointmentSummaries" at bounding box center [326, 63] width 111 height 17
click at [427, 62] on span "EDS Events" at bounding box center [427, 63] width 52 height 17
click at [482, 62] on span "EDS Locations" at bounding box center [505, 63] width 66 height 17
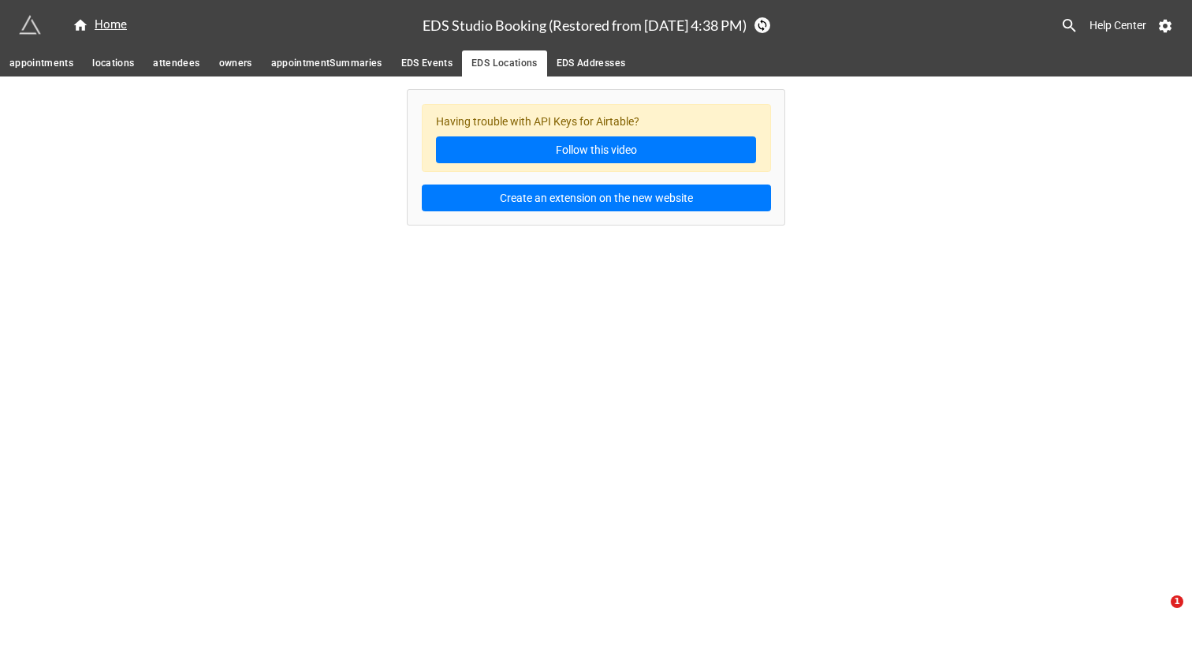
click at [593, 62] on span "EDS Addresses" at bounding box center [591, 63] width 69 height 17
click at [99, 58] on span "locations" at bounding box center [113, 63] width 42 height 17
click at [196, 54] on link "attendees" at bounding box center [176, 63] width 65 height 26
click at [248, 61] on span "owners" at bounding box center [235, 63] width 33 height 17
click at [331, 66] on span "appointmentSummaries" at bounding box center [326, 63] width 111 height 17
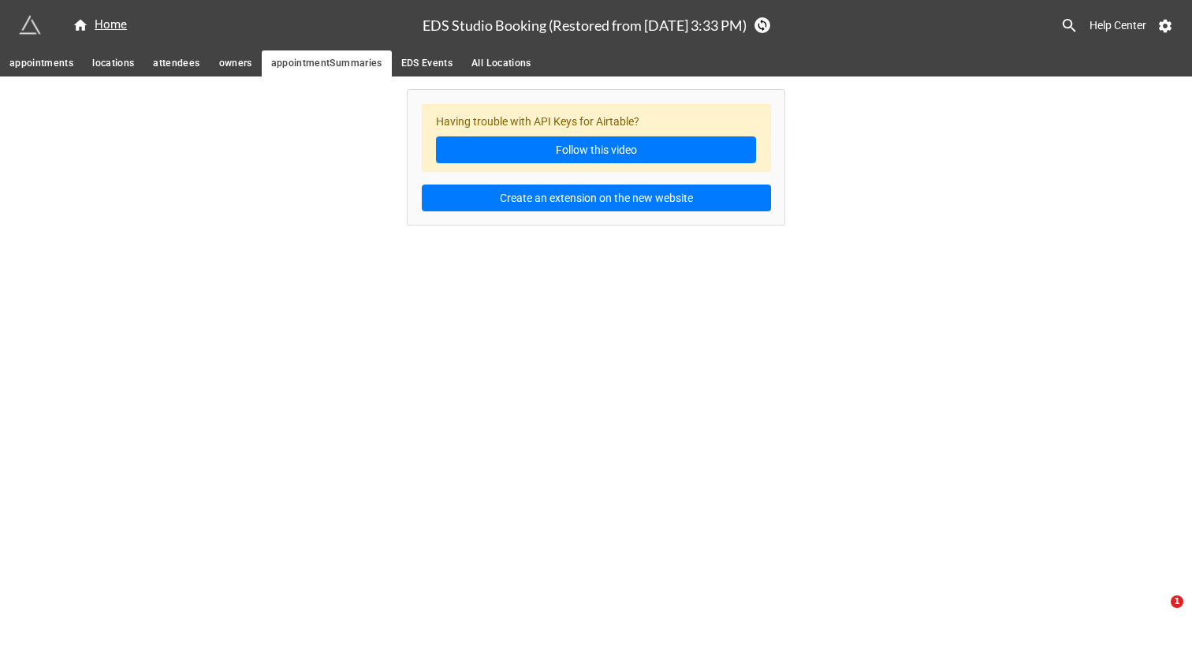
click at [442, 63] on span "EDS Events" at bounding box center [427, 63] width 52 height 17
click at [494, 63] on span "All Locations" at bounding box center [502, 63] width 60 height 17
